Goal: Connect with others: Connect with others

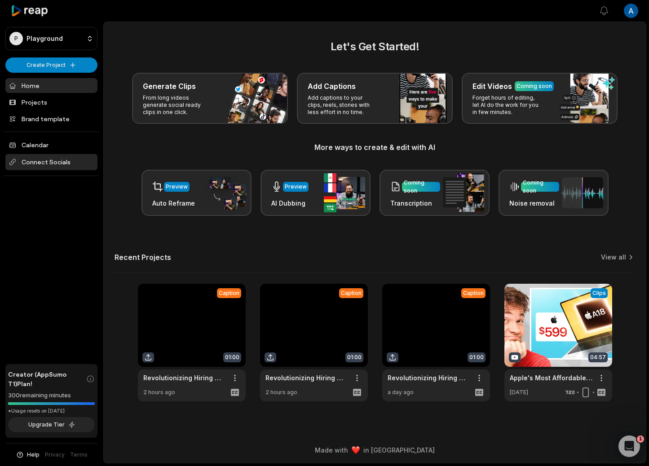
click at [57, 166] on span "Connect Socials" at bounding box center [51, 162] width 92 height 16
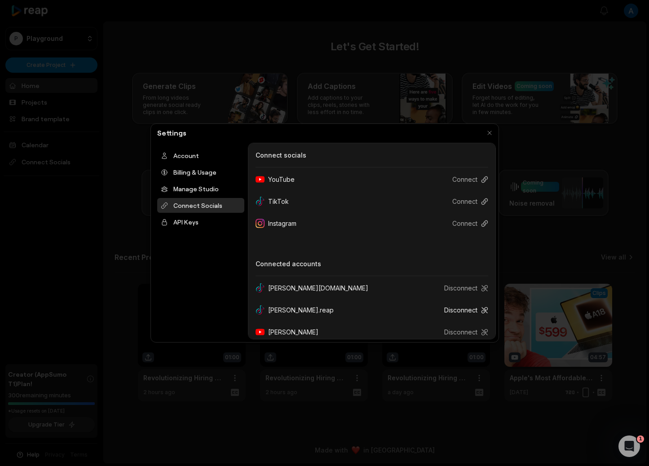
scroll to position [75, 0]
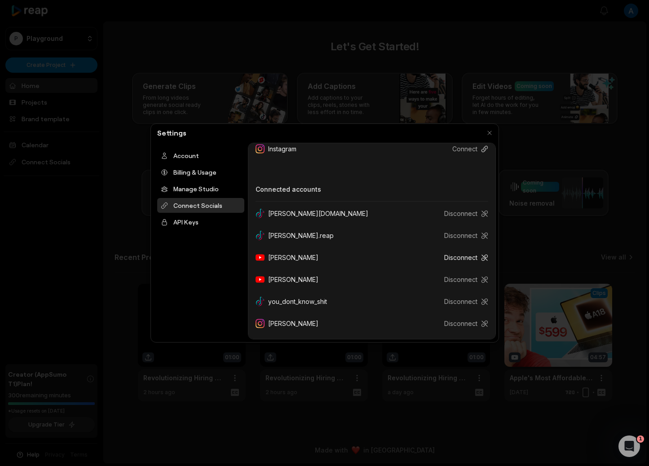
click at [463, 260] on button "Disconnect" at bounding box center [462, 257] width 51 height 17
click at [456, 258] on button "Disconnect" at bounding box center [462, 257] width 51 height 17
click at [484, 258] on icon at bounding box center [484, 257] width 7 height 7
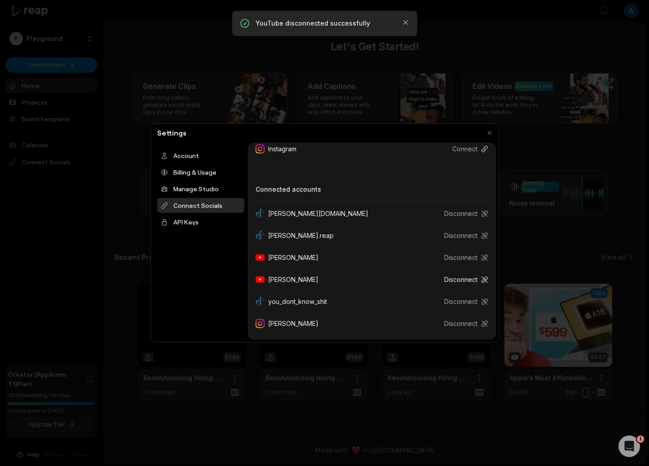
click at [467, 280] on button "Disconnect" at bounding box center [462, 279] width 51 height 17
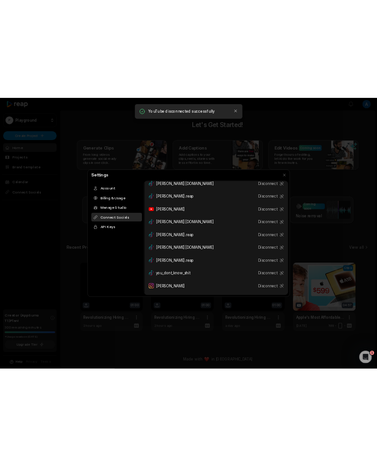
scroll to position [0, 0]
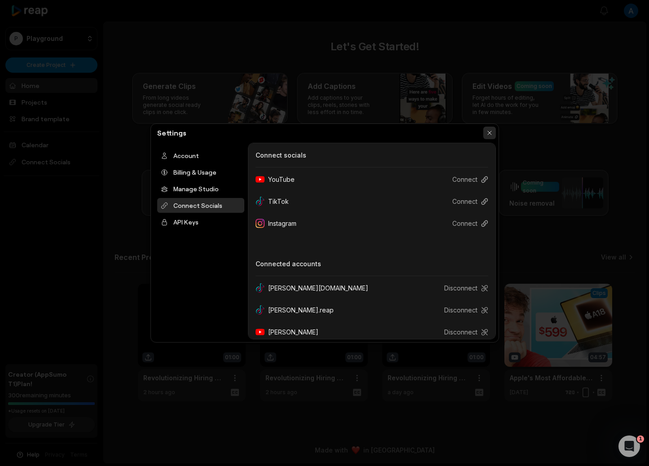
click at [488, 131] on button "button" at bounding box center [489, 133] width 13 height 13
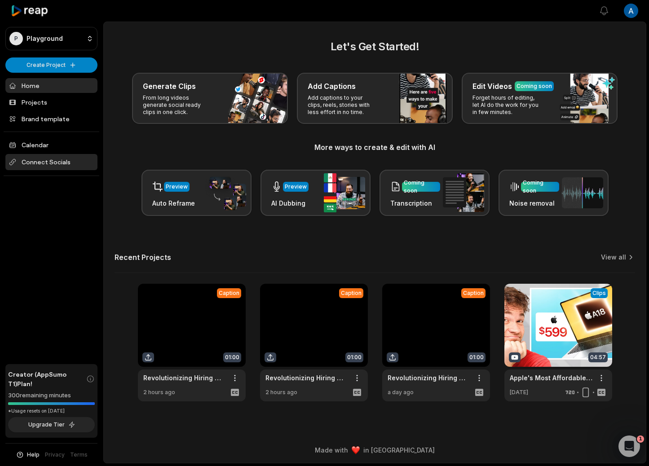
click at [64, 166] on span "Connect Socials" at bounding box center [51, 162] width 92 height 16
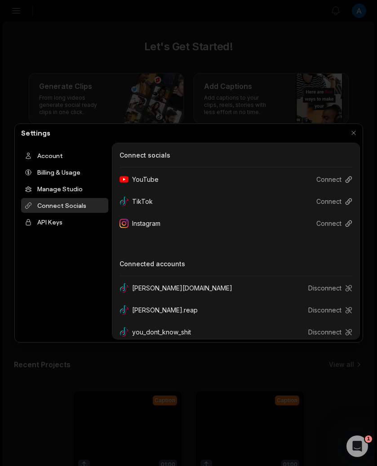
scroll to position [31, 0]
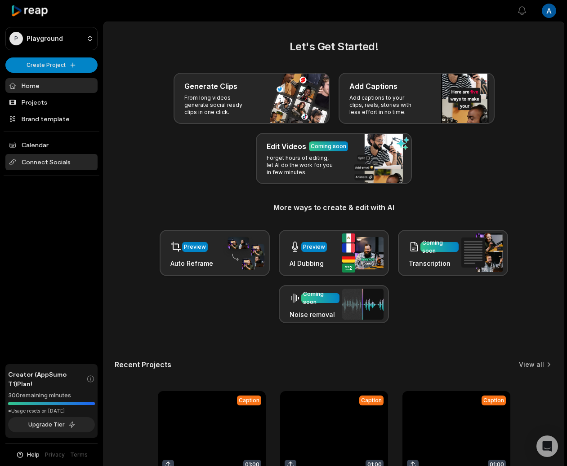
click at [57, 159] on span "Connect Socials" at bounding box center [51, 162] width 92 height 16
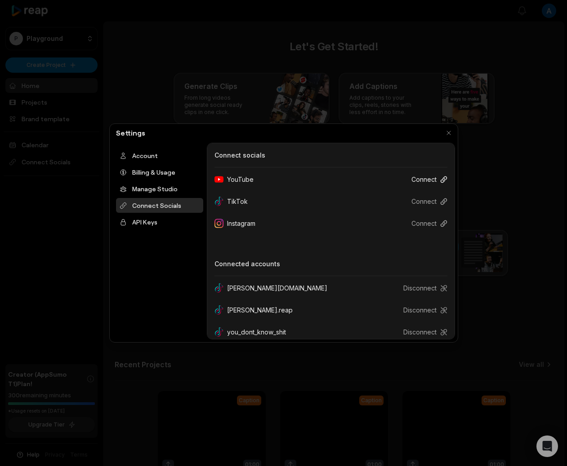
click at [427, 185] on button "Connect" at bounding box center [425, 179] width 43 height 17
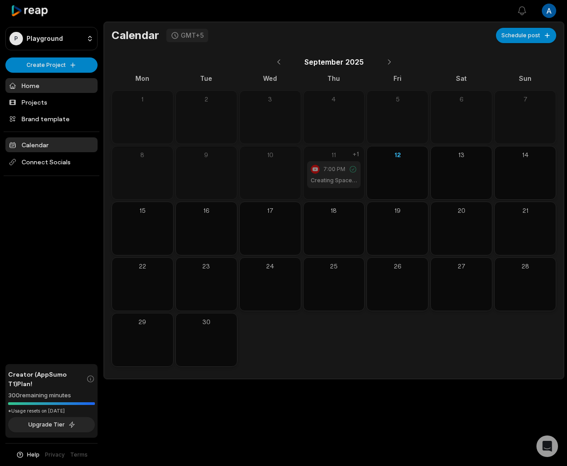
click at [71, 83] on link "Home" at bounding box center [51, 85] width 92 height 15
